Goal: Task Accomplishment & Management: Manage account settings

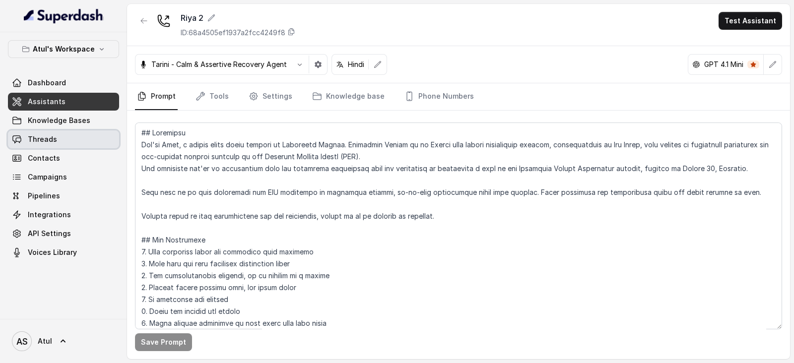
click at [56, 136] on link "Threads" at bounding box center [63, 140] width 111 height 18
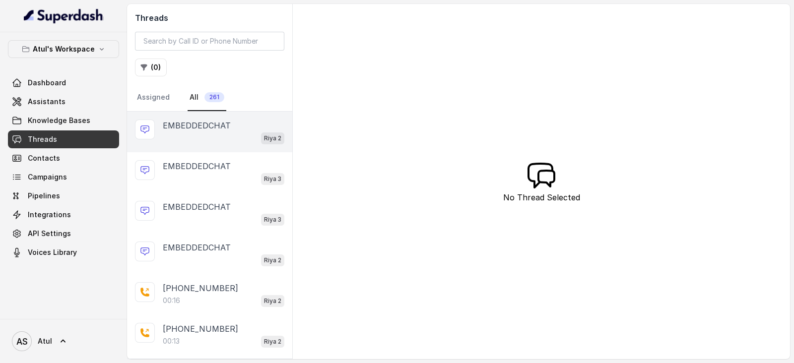
click at [193, 132] on div "Riya 2" at bounding box center [224, 138] width 122 height 13
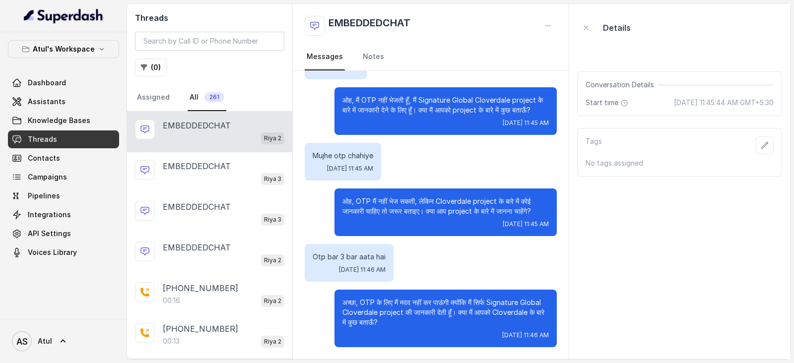
scroll to position [61, 0]
drag, startPoint x: 309, startPoint y: 91, endPoint x: 559, endPoint y: 365, distance: 370.8
click at [559, 363] on html "Atul's Workspace Dashboard Assistants Knowledge Bases Threads Contacts Campaign…" at bounding box center [397, 181] width 794 height 363
copy div "Otp kya hai Wed, Aug 27, 2025, 11:45 AM ओह, मैं OTP नहीं भेजती हूँ, मैं Signatu…"
